Goal: Information Seeking & Learning: Learn about a topic

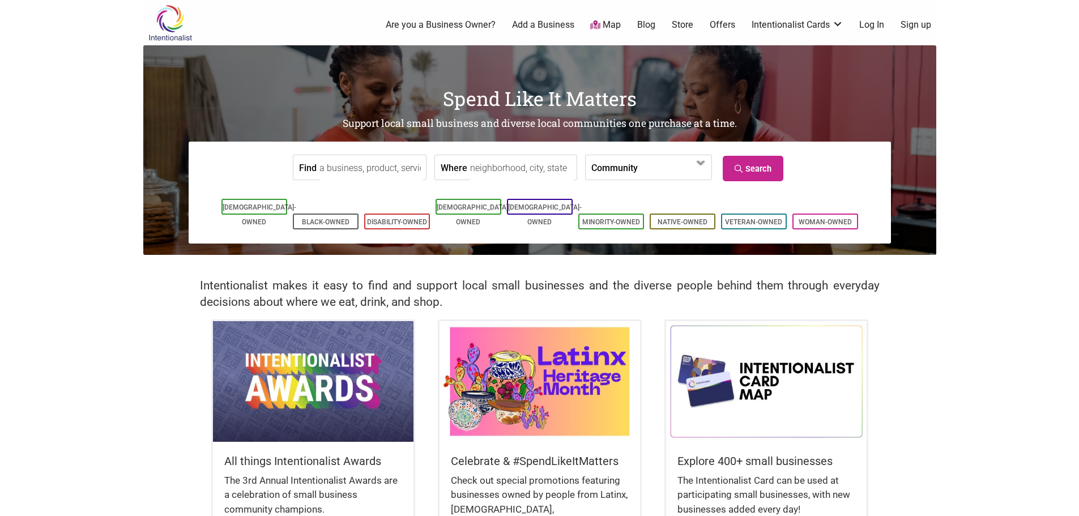
click at [371, 169] on input "Find" at bounding box center [371, 167] width 104 height 25
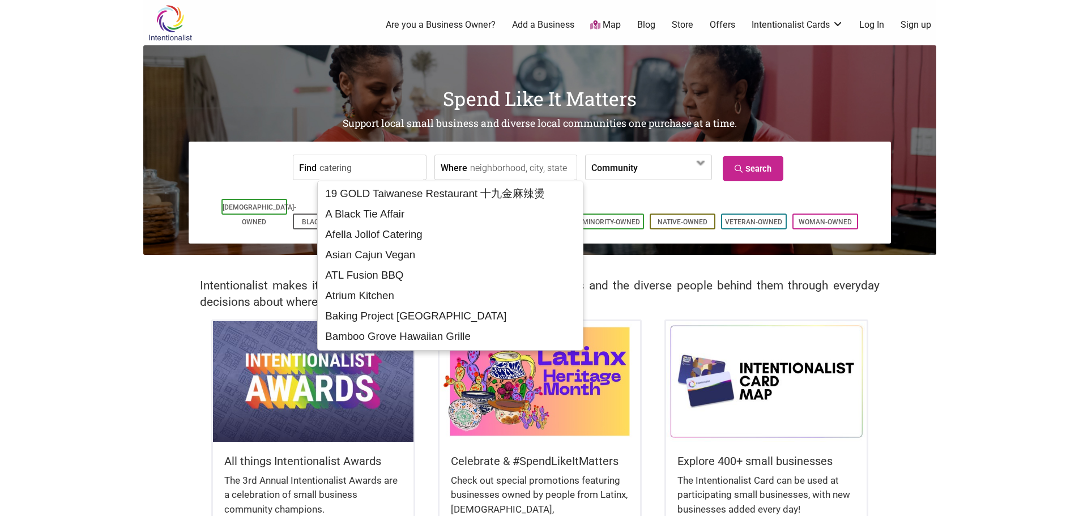
click at [372, 170] on input "catering" at bounding box center [371, 167] width 104 height 25
type input "catering"
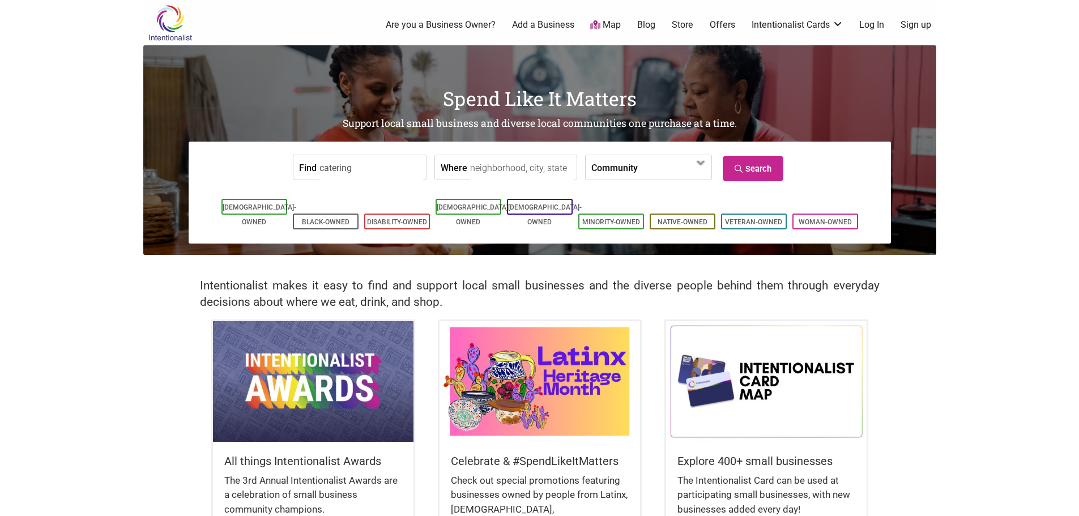
click at [519, 163] on input "Where" at bounding box center [522, 167] width 104 height 25
click at [759, 180] on link "Search" at bounding box center [753, 168] width 61 height 25
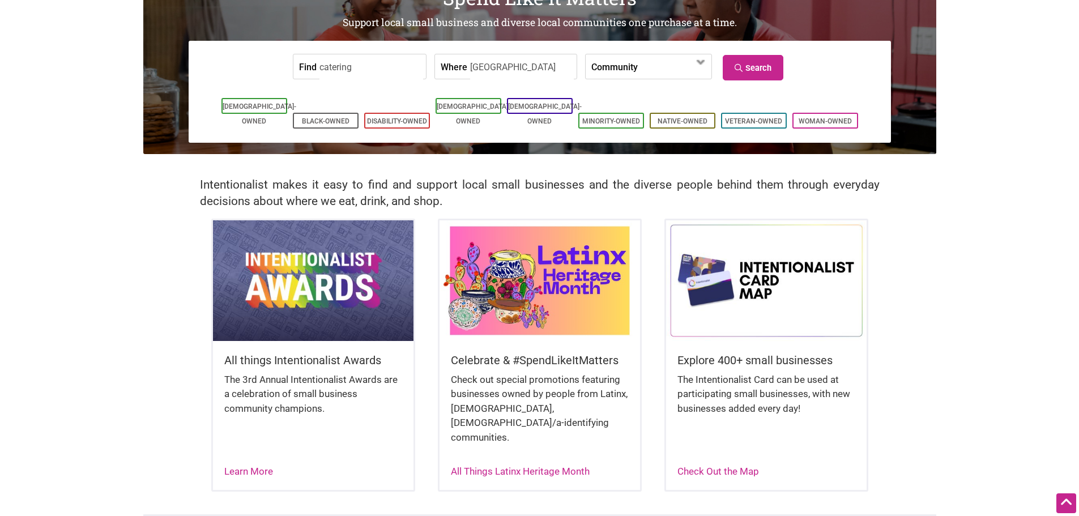
scroll to position [56, 0]
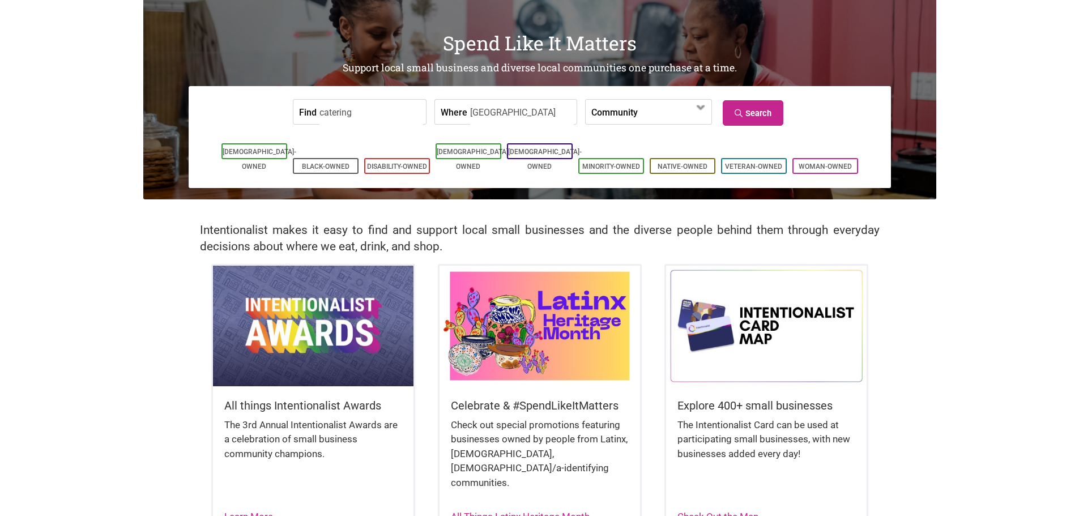
click at [343, 120] on input "catering" at bounding box center [371, 112] width 104 height 25
click at [547, 117] on input "[GEOGRAPHIC_DATA]" at bounding box center [522, 112] width 104 height 25
click at [353, 114] on input "catering" at bounding box center [371, 112] width 104 height 25
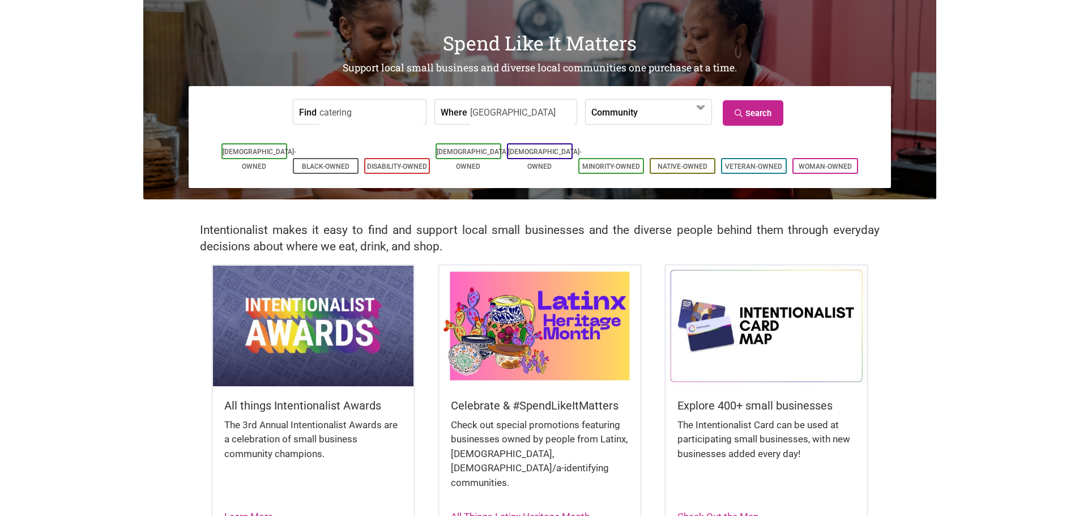
click at [492, 109] on input "[GEOGRAPHIC_DATA]" at bounding box center [522, 112] width 104 height 25
type input "[GEOGRAPHIC_DATA], [GEOGRAPHIC_DATA]"
click at [638, 110] on span at bounding box center [674, 112] width 72 height 24
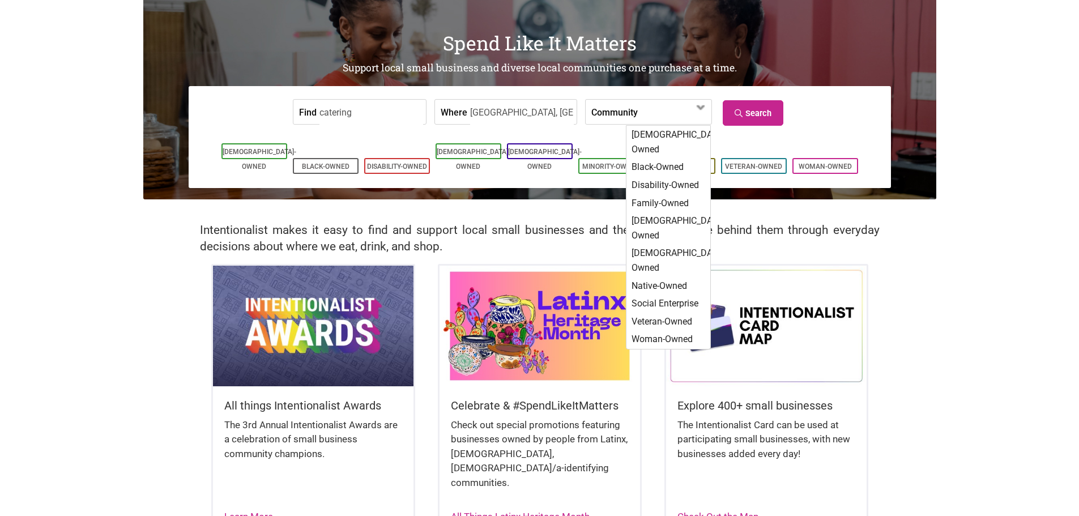
click at [597, 111] on label "Community" at bounding box center [614, 112] width 46 height 24
click at [755, 116] on link "Search" at bounding box center [753, 112] width 61 height 25
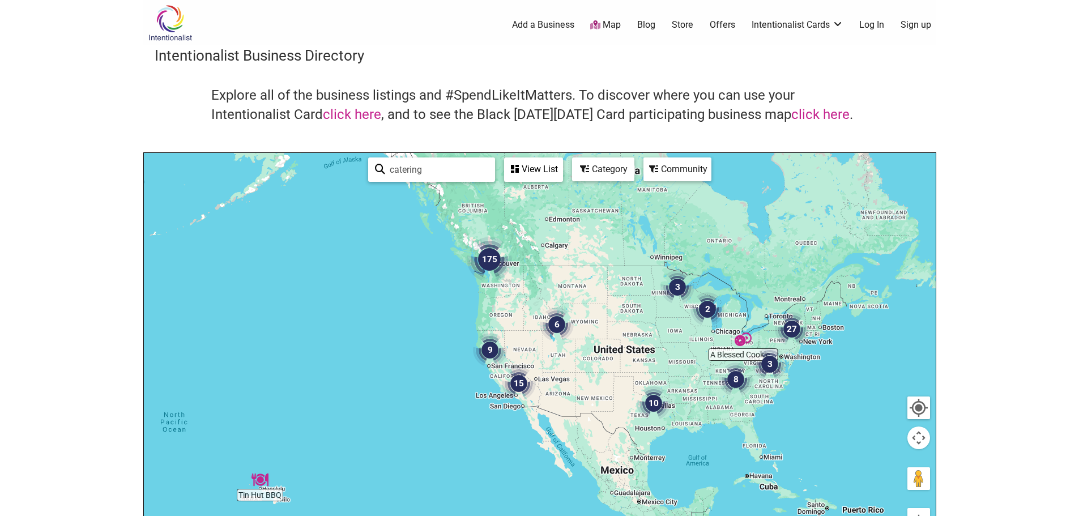
click at [498, 264] on img "175" at bounding box center [489, 259] width 54 height 54
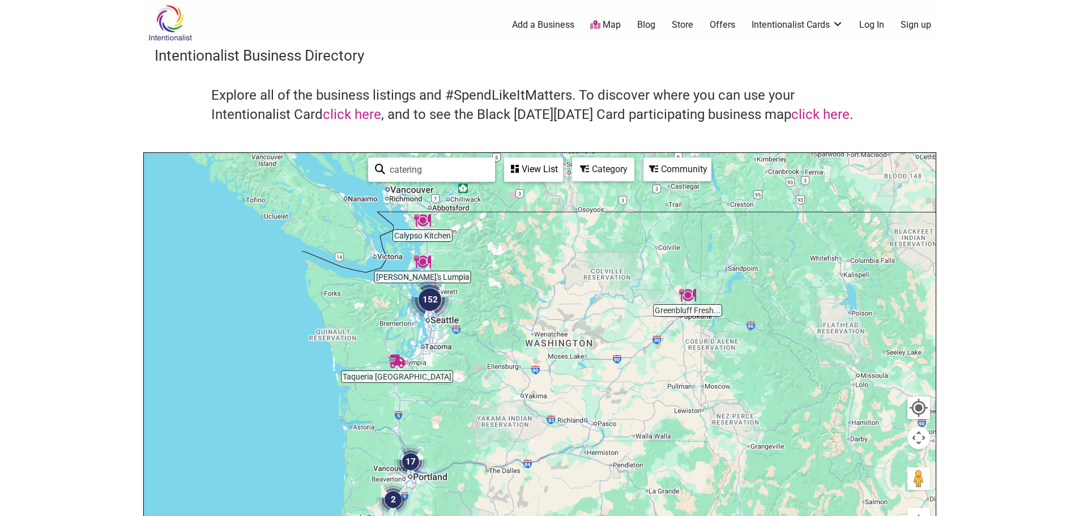
click at [430, 298] on img "152" at bounding box center [430, 299] width 54 height 54
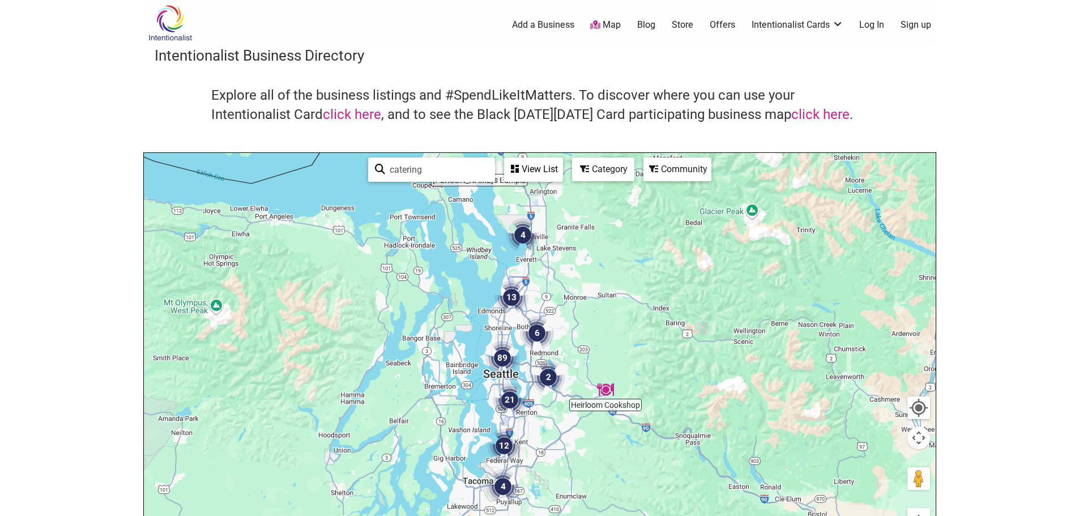
click at [504, 360] on img "89" at bounding box center [502, 357] width 43 height 43
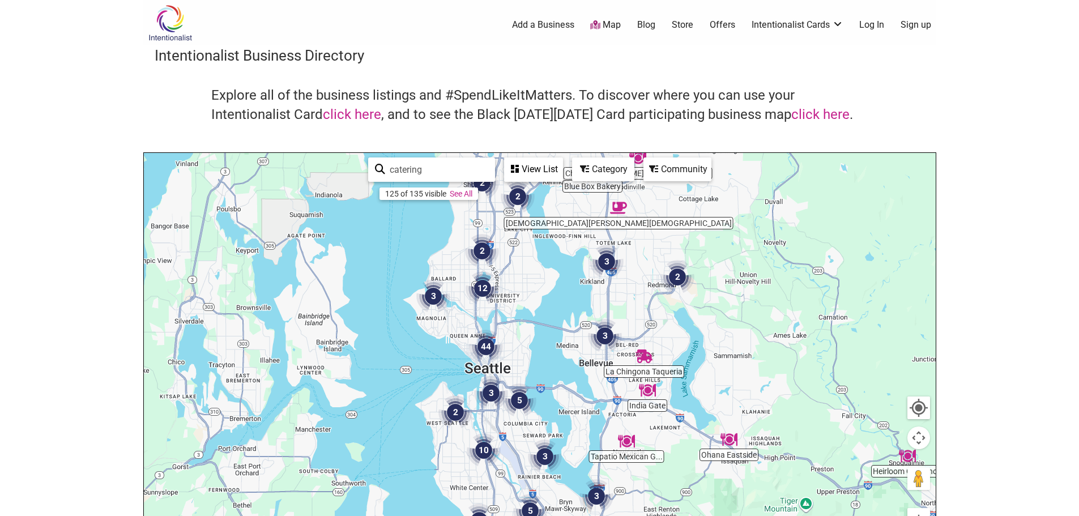
click at [479, 340] on img "44" at bounding box center [485, 346] width 43 height 43
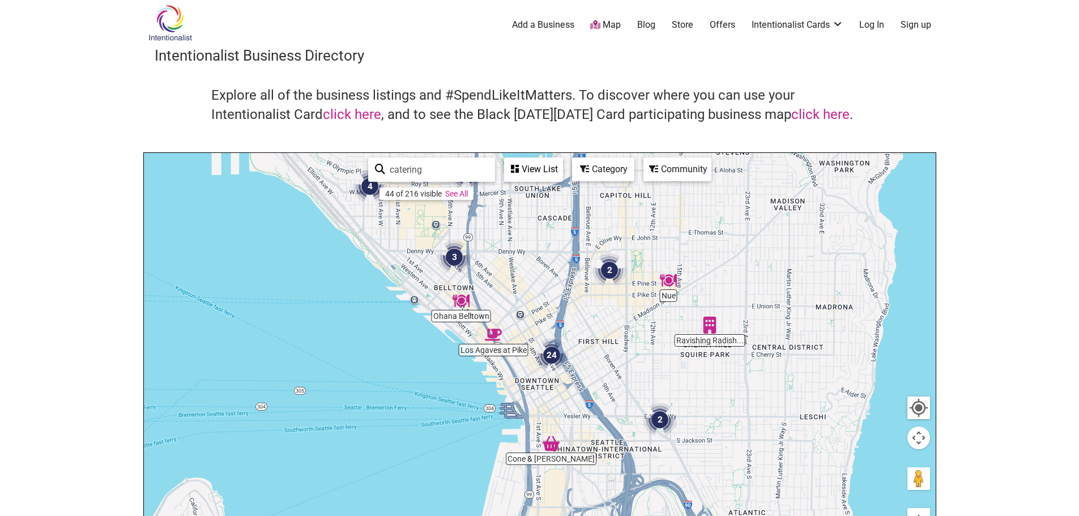
click at [706, 322] on img "Ravishing Radish Catering" at bounding box center [710, 325] width 26 height 26
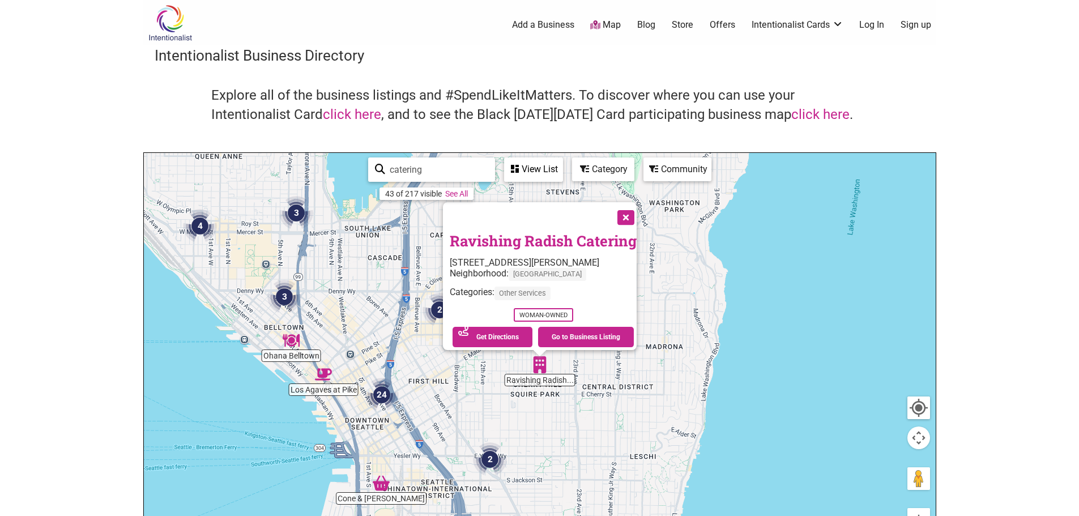
click at [632, 212] on button "Close" at bounding box center [625, 216] width 28 height 28
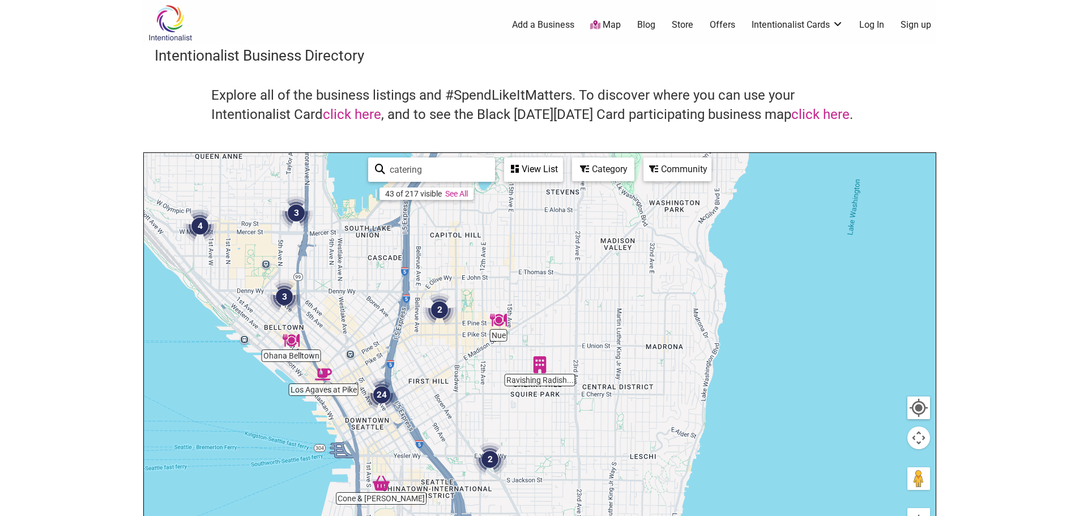
click at [503, 319] on img "Nue" at bounding box center [498, 320] width 26 height 26
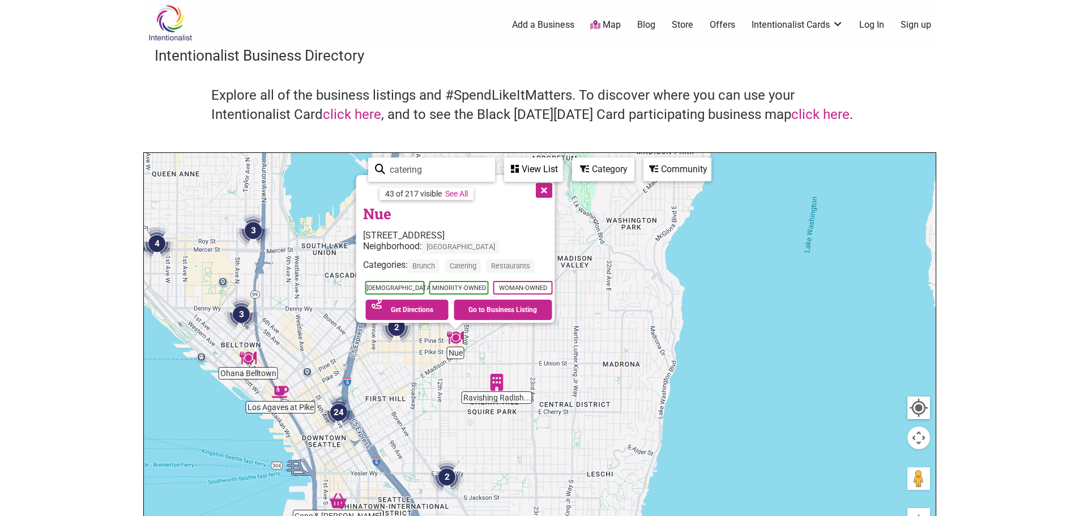
drag, startPoint x: 730, startPoint y: 368, endPoint x: 642, endPoint y: 340, distance: 92.4
click at [642, 340] on div "To navigate, press the arrow keys. Nue 1519 14th Ave, Seattle, WA 98122 Neighbo…" at bounding box center [540, 373] width 792 height 441
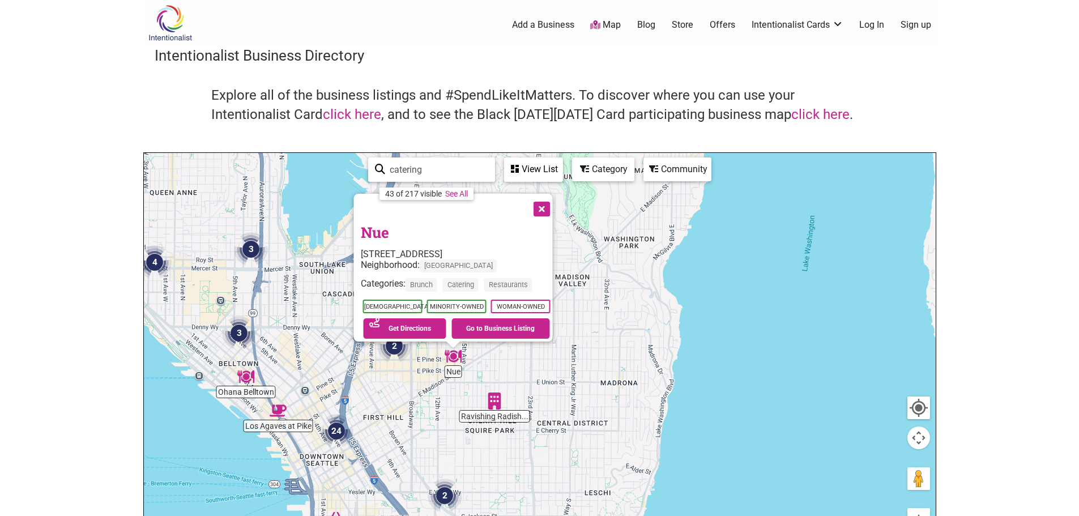
click at [449, 499] on img "2" at bounding box center [444, 495] width 43 height 43
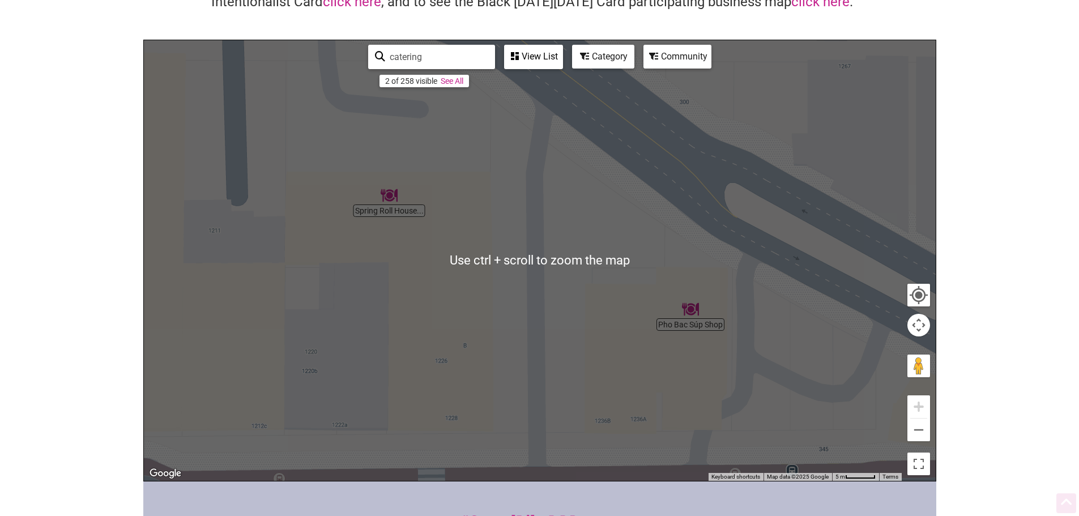
scroll to position [114, 0]
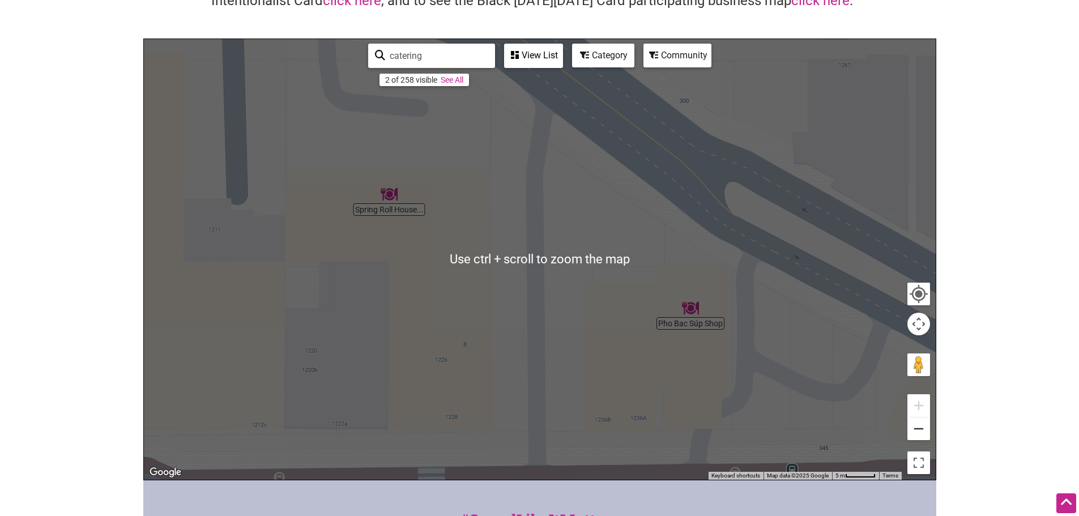
click at [921, 434] on button "Zoom out" at bounding box center [918, 428] width 23 height 23
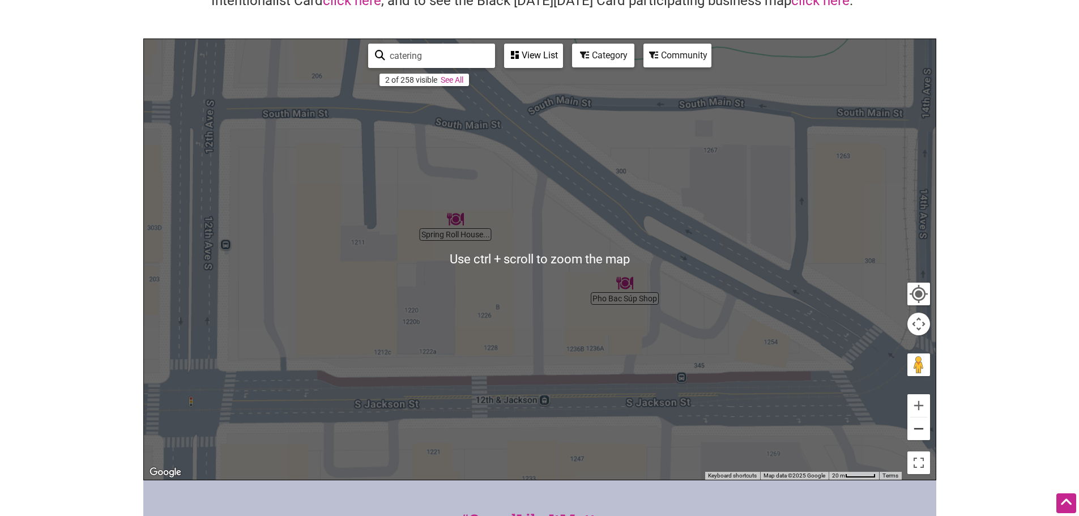
click at [921, 434] on button "Zoom out" at bounding box center [918, 428] width 23 height 23
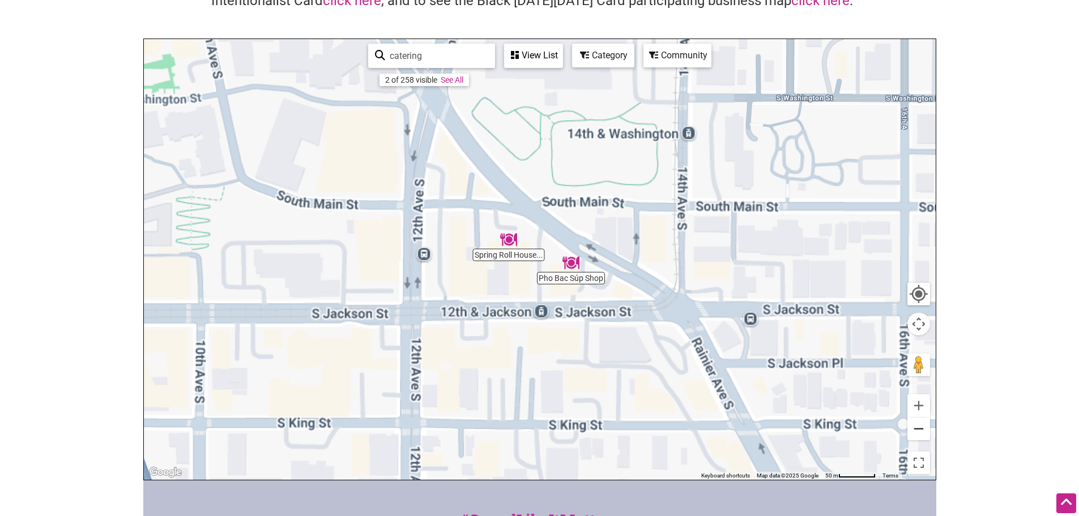
click at [921, 434] on button "Zoom out" at bounding box center [918, 428] width 23 height 23
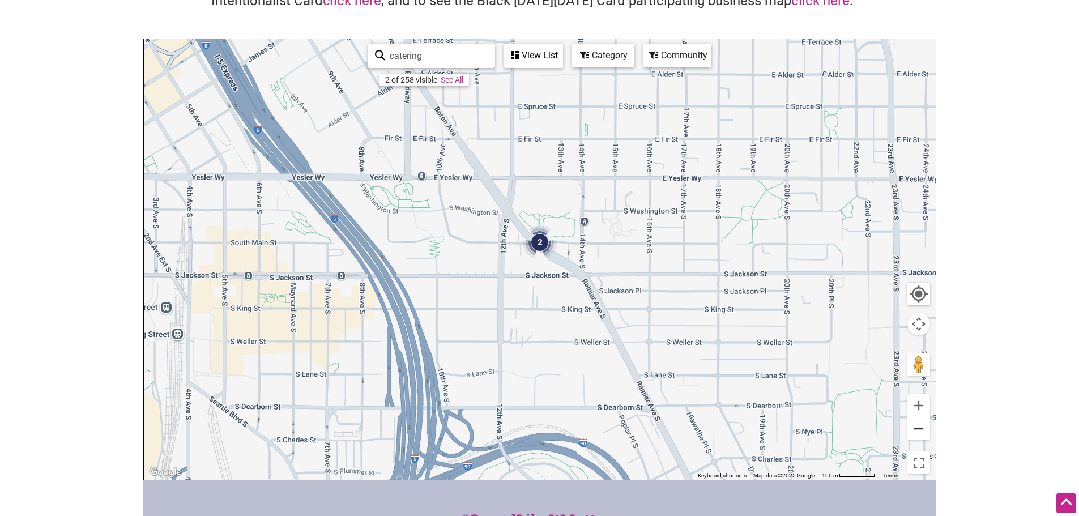
click at [921, 434] on button "Zoom out" at bounding box center [918, 428] width 23 height 23
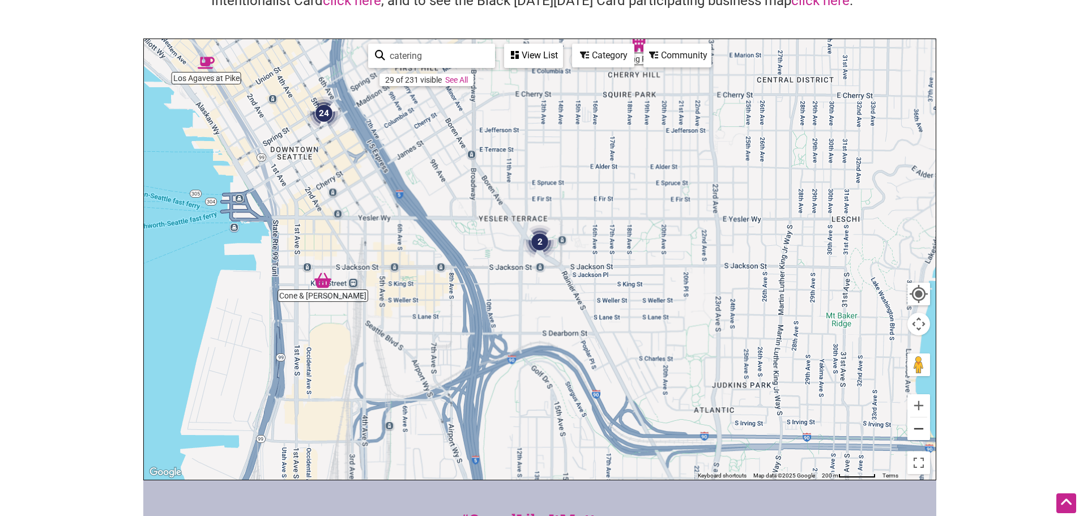
click at [921, 434] on button "Zoom out" at bounding box center [918, 428] width 23 height 23
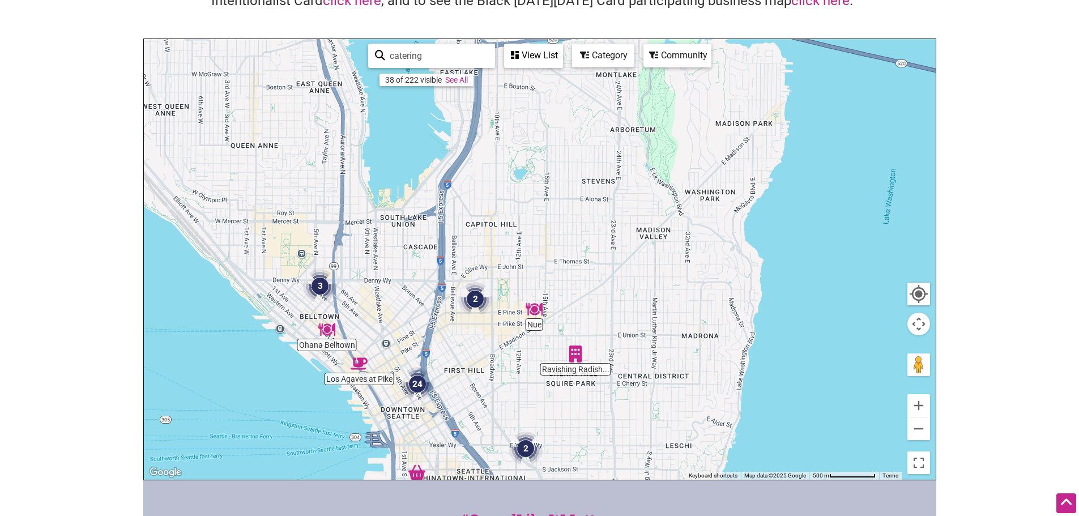
drag, startPoint x: 695, startPoint y: 163, endPoint x: 680, endPoint y: 375, distance: 212.9
click at [680, 375] on div "To navigate, press the arrow keys." at bounding box center [540, 259] width 792 height 441
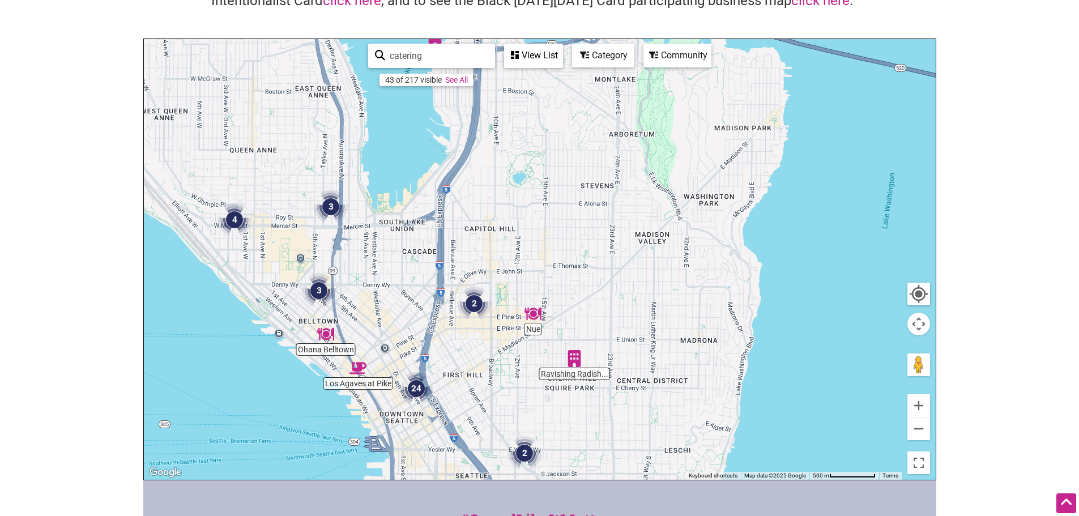
click at [469, 298] on img "2" at bounding box center [474, 303] width 43 height 43
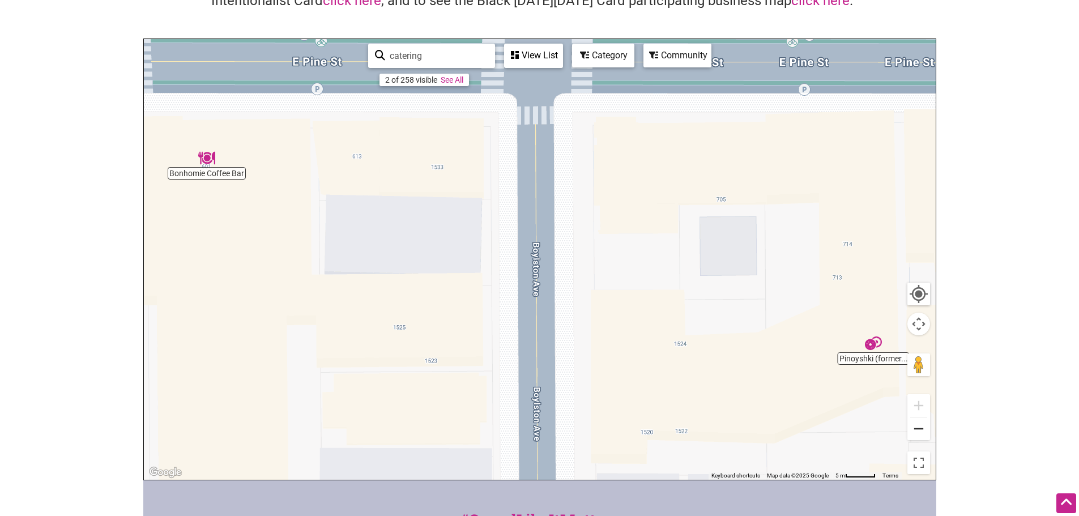
click at [926, 430] on button "Zoom out" at bounding box center [918, 428] width 23 height 23
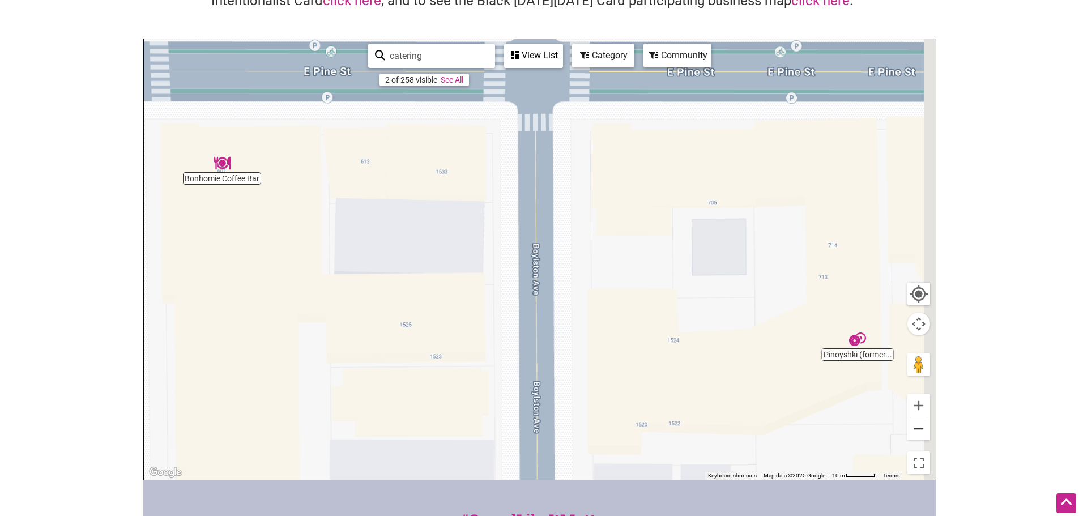
click at [926, 430] on button "Zoom out" at bounding box center [918, 428] width 23 height 23
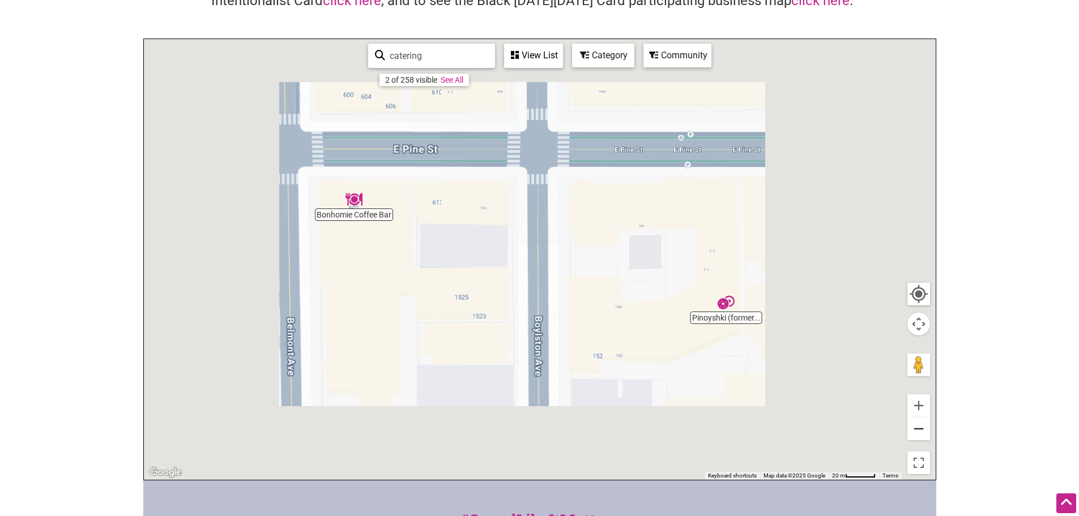
click at [926, 430] on button "Zoom out" at bounding box center [918, 428] width 23 height 23
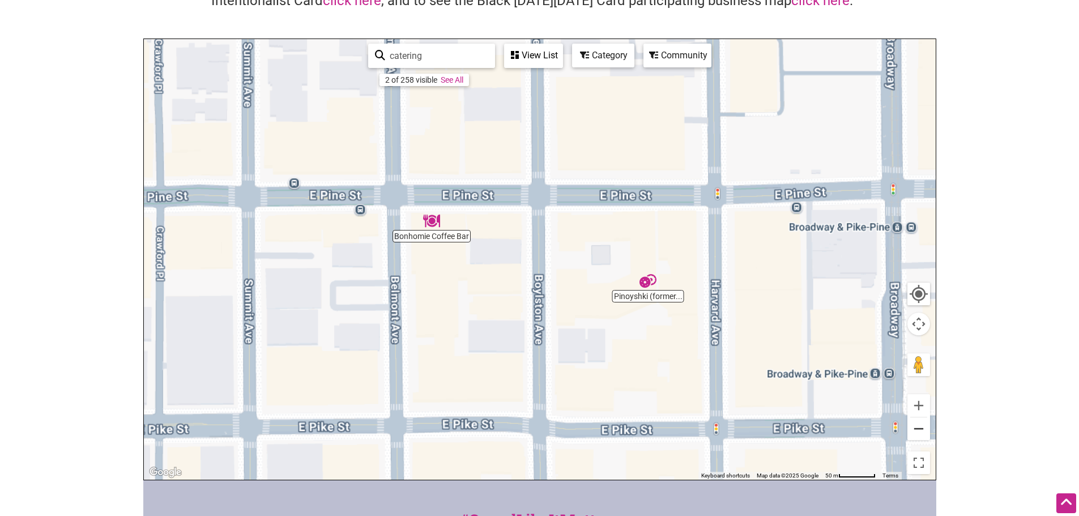
click at [926, 430] on button "Zoom out" at bounding box center [918, 428] width 23 height 23
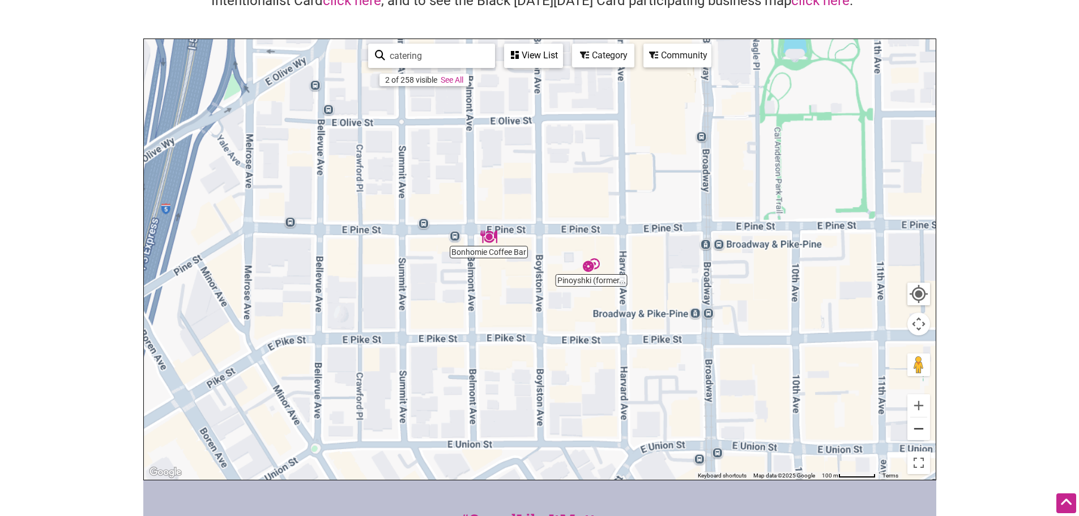
click at [926, 430] on button "Zoom out" at bounding box center [918, 428] width 23 height 23
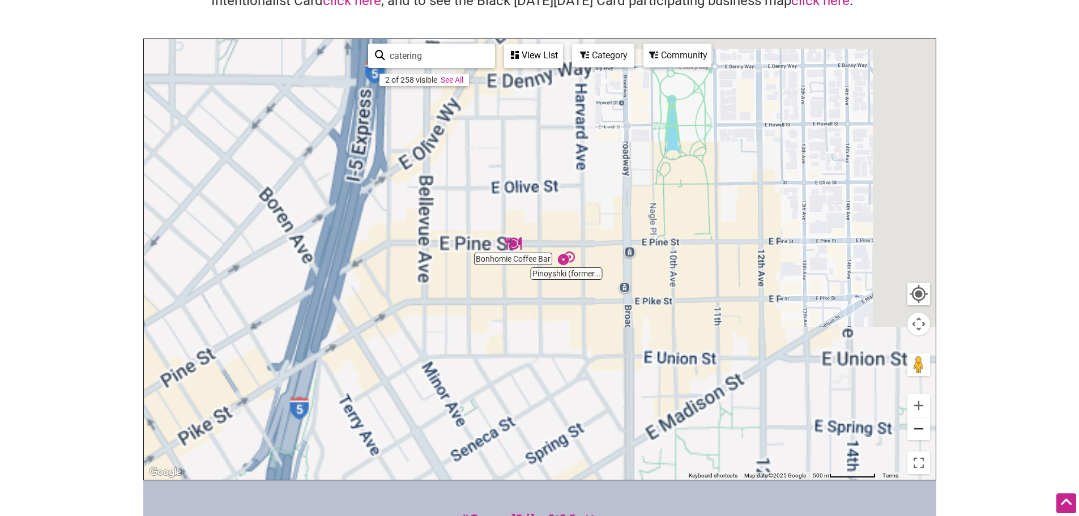
click at [926, 430] on button "Zoom out" at bounding box center [918, 428] width 23 height 23
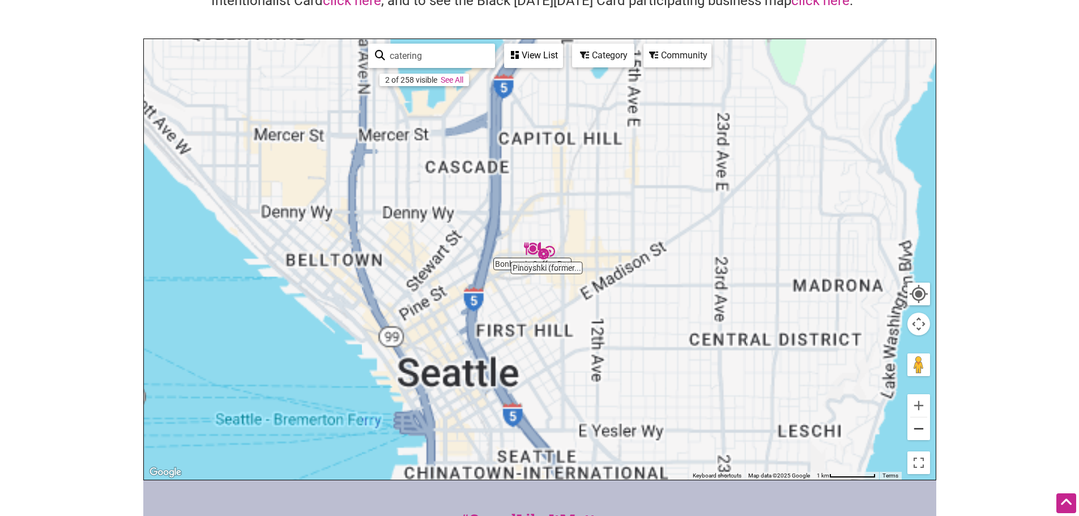
click at [926, 430] on button "Zoom out" at bounding box center [918, 428] width 23 height 23
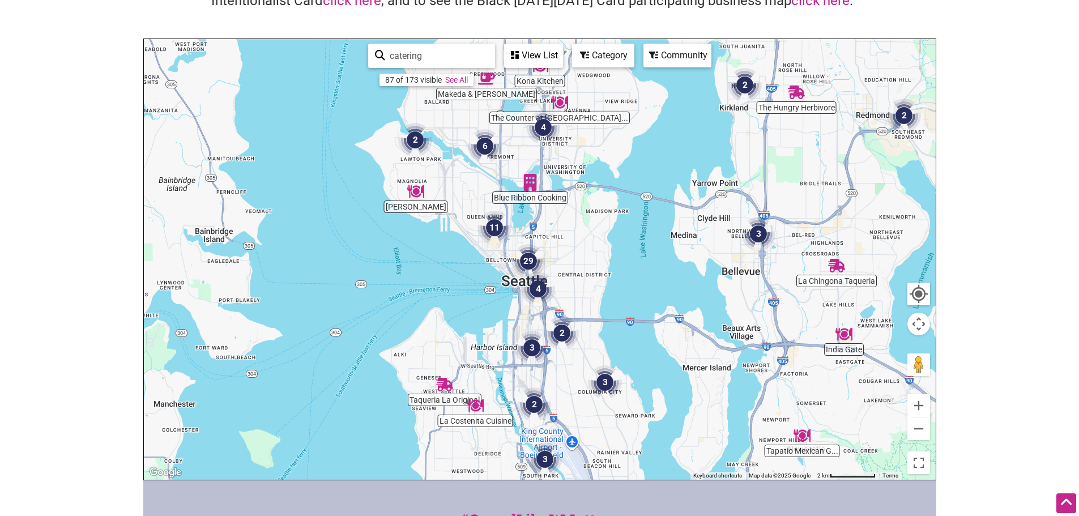
click at [612, 385] on img "3" at bounding box center [604, 382] width 43 height 43
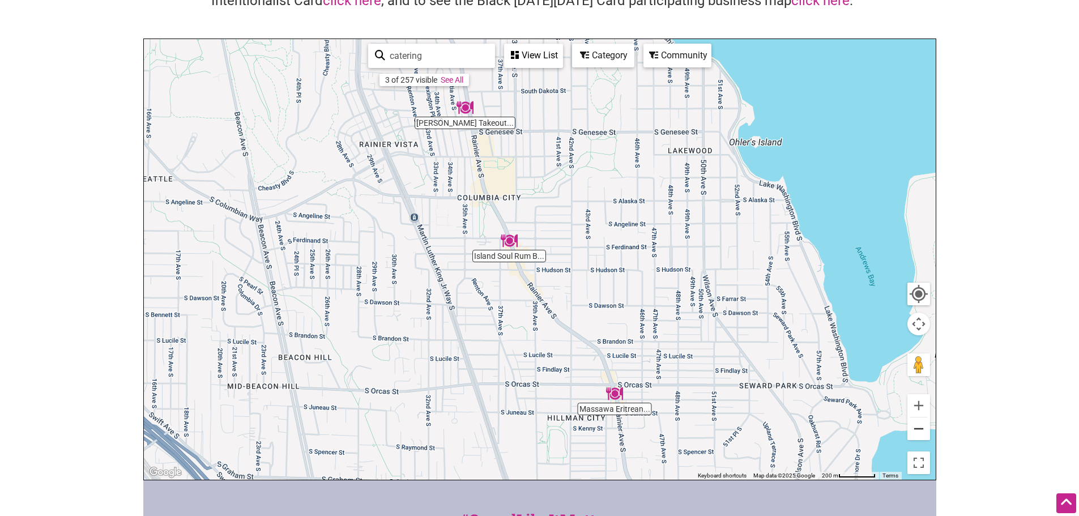
click at [920, 423] on button "Zoom out" at bounding box center [918, 428] width 23 height 23
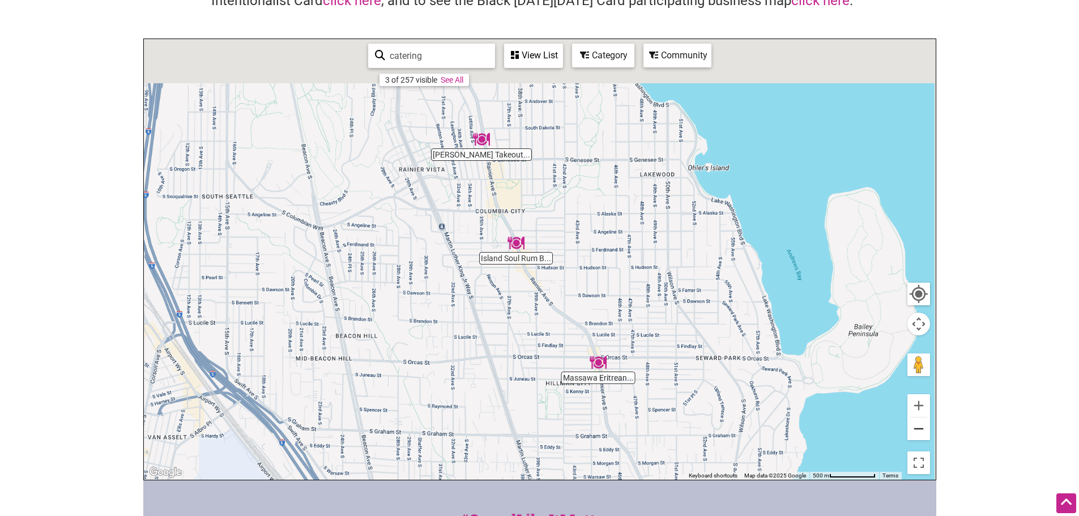
click at [920, 423] on button "Zoom out" at bounding box center [918, 428] width 23 height 23
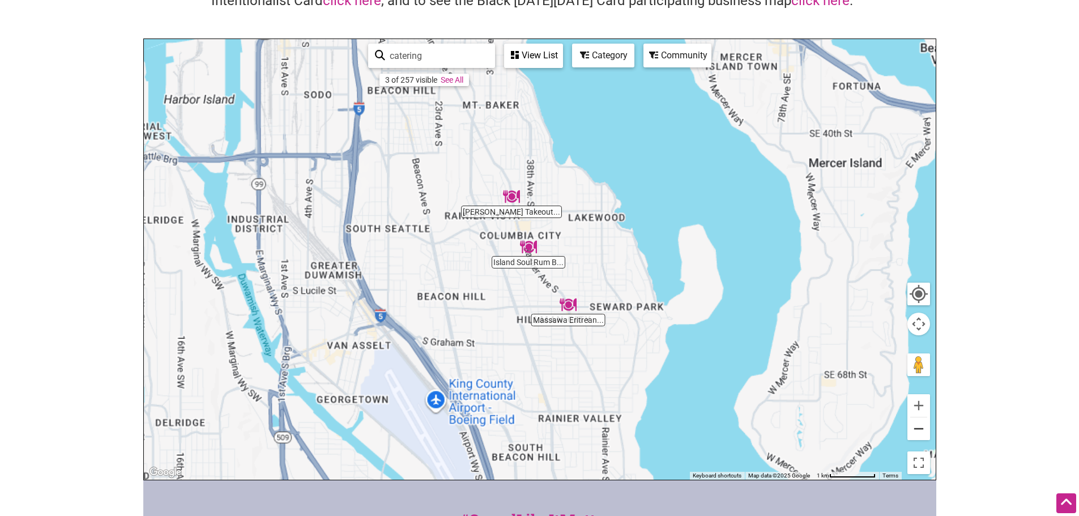
click at [920, 423] on button "Zoom out" at bounding box center [918, 428] width 23 height 23
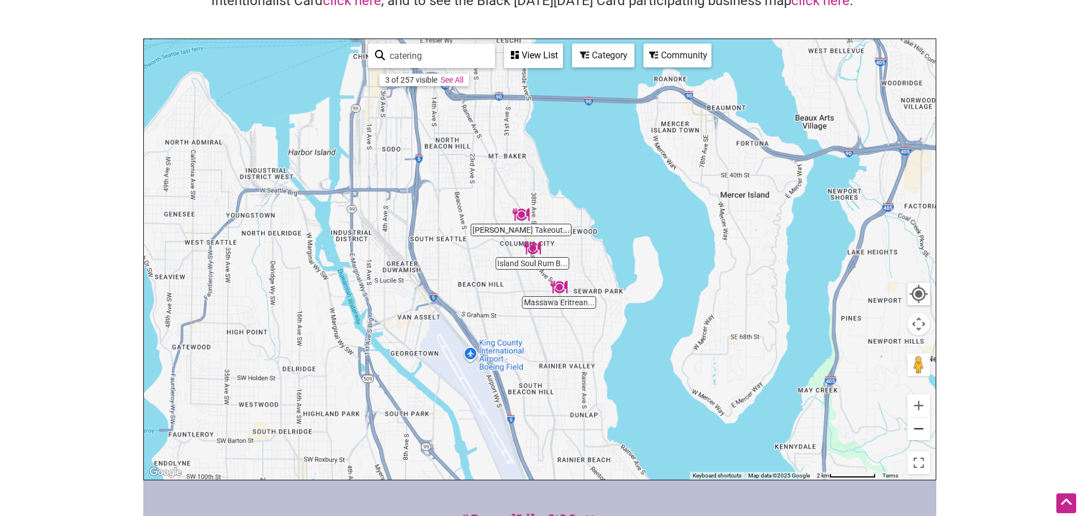
click at [920, 423] on button "Zoom out" at bounding box center [918, 428] width 23 height 23
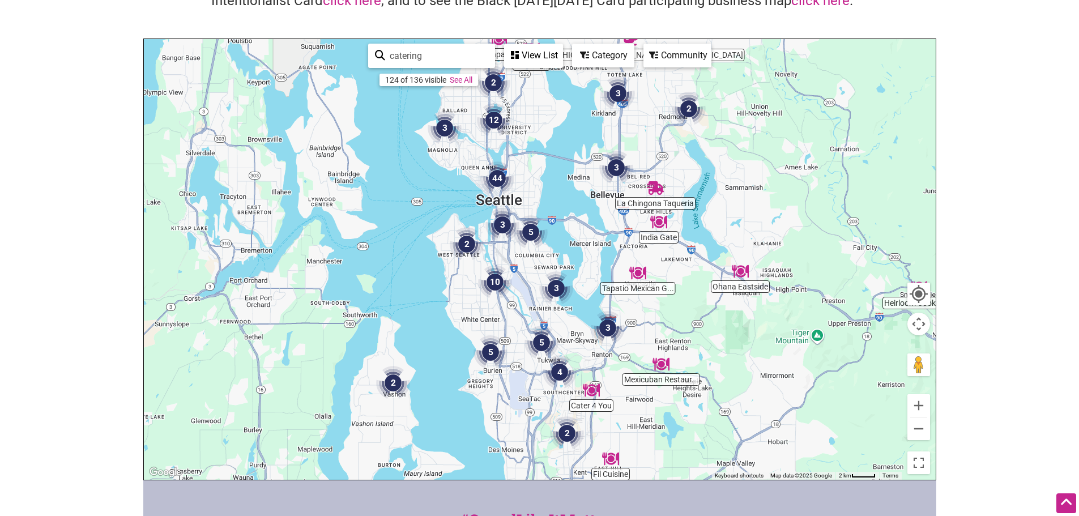
click at [498, 223] on img "3" at bounding box center [502, 224] width 43 height 43
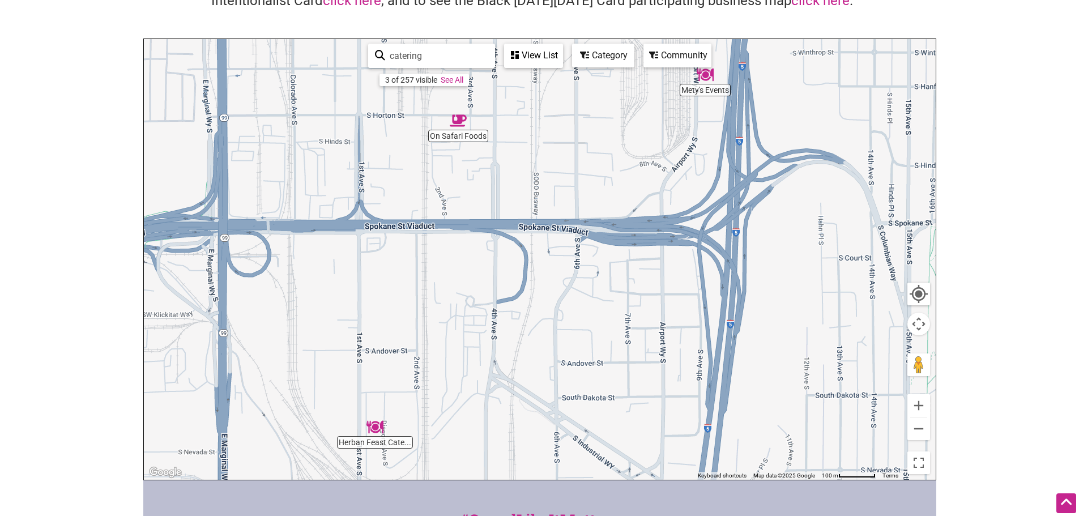
click at [707, 93] on div "To navigate, press the arrow keys." at bounding box center [540, 259] width 792 height 441
click at [711, 78] on img "Mety's Events" at bounding box center [705, 75] width 26 height 26
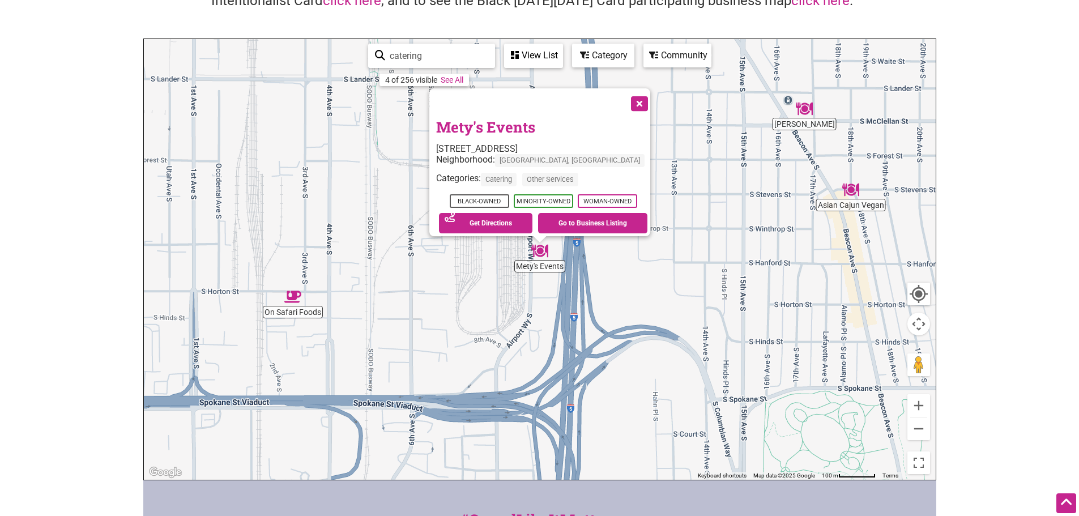
click at [628, 91] on button "Close" at bounding box center [638, 102] width 28 height 28
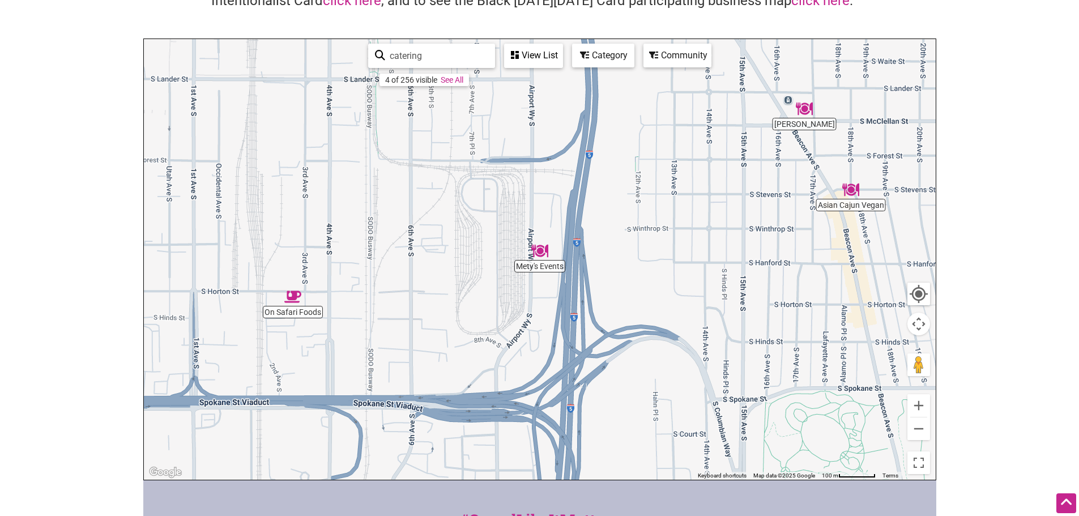
click at [299, 313] on div "To navigate, press the arrow keys." at bounding box center [540, 259] width 792 height 441
click at [294, 297] on img "On Safari Foods" at bounding box center [293, 297] width 26 height 26
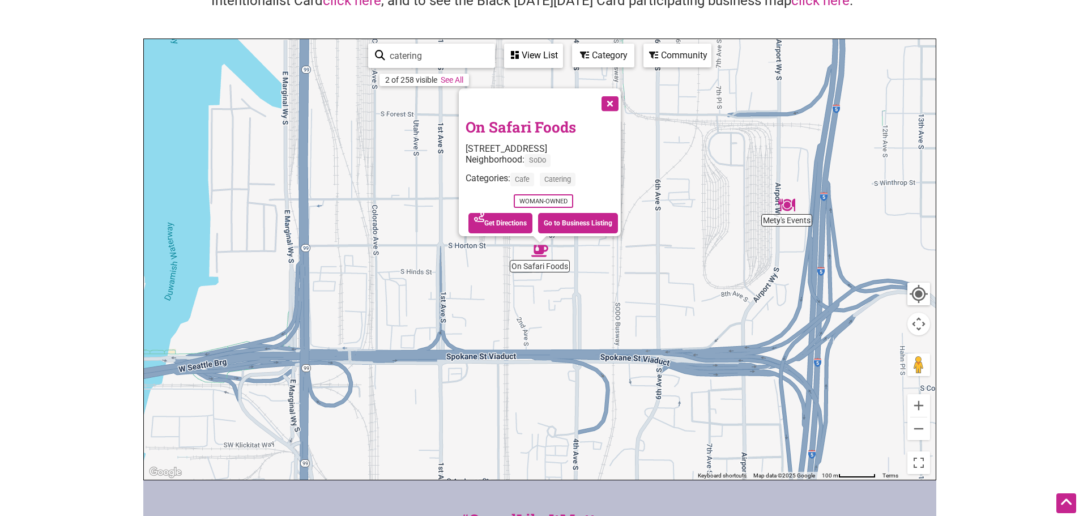
drag, startPoint x: 620, startPoint y: 96, endPoint x: 720, endPoint y: 134, distance: 107.0
click at [620, 97] on button "Close" at bounding box center [609, 102] width 28 height 28
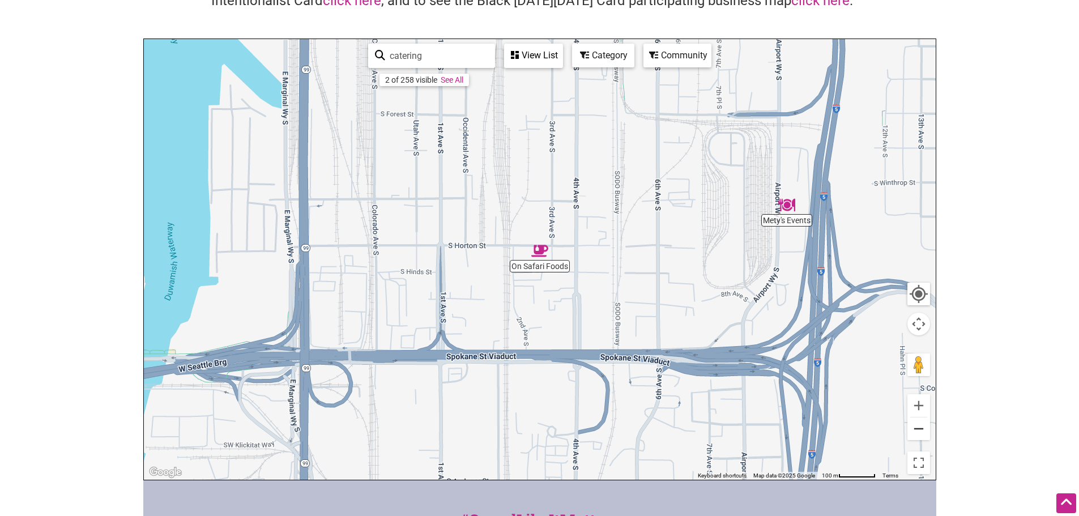
click at [925, 432] on button "Zoom out" at bounding box center [918, 428] width 23 height 23
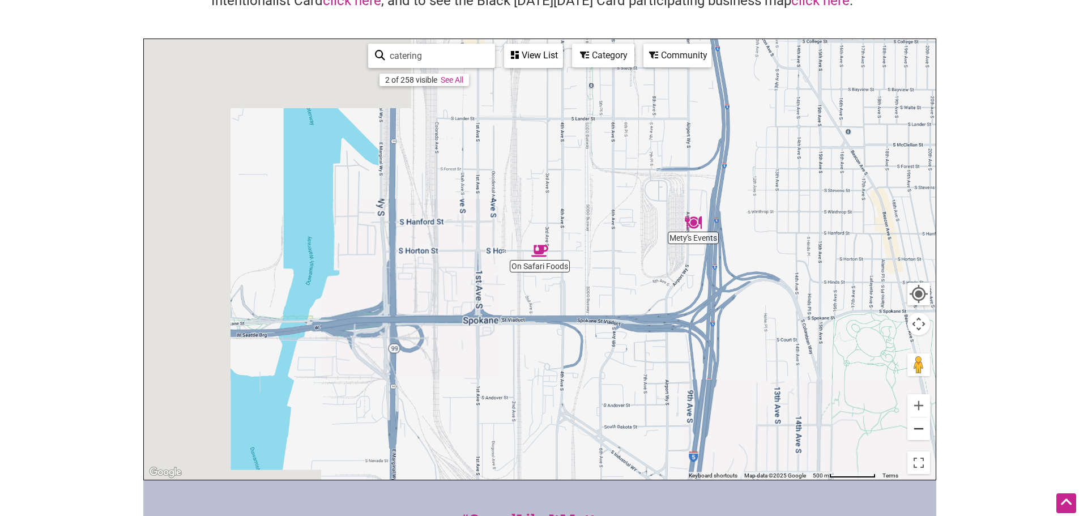
click at [925, 432] on button "Zoom out" at bounding box center [918, 428] width 23 height 23
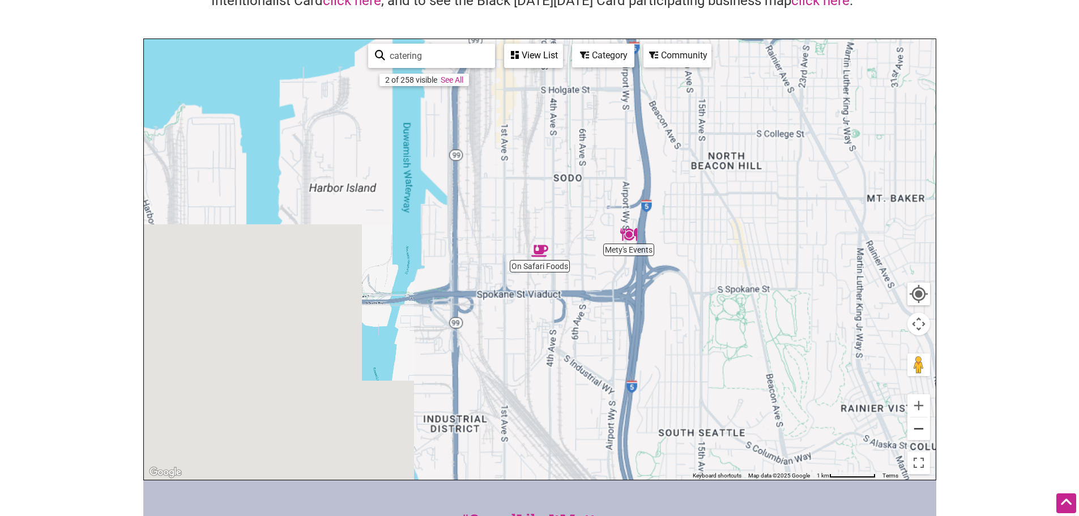
click at [925, 432] on button "Zoom out" at bounding box center [918, 428] width 23 height 23
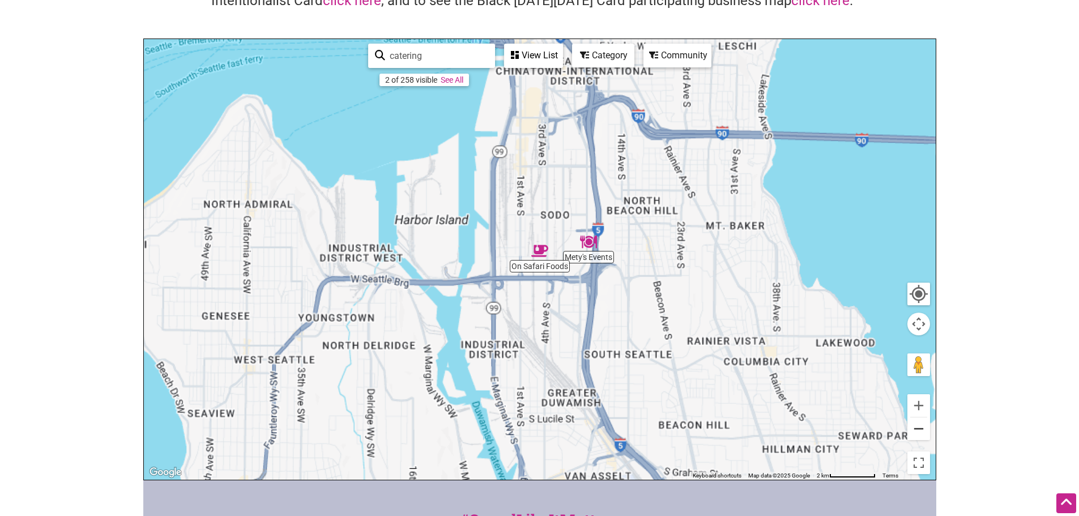
click at [925, 432] on button "Zoom out" at bounding box center [918, 428] width 23 height 23
